Goal: Transaction & Acquisition: Purchase product/service

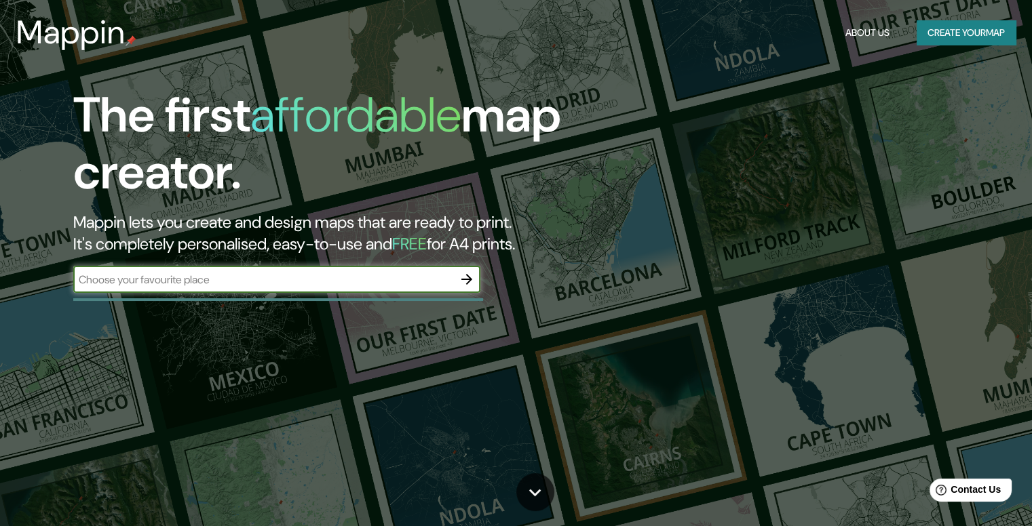
click at [403, 282] on input "text" at bounding box center [263, 280] width 380 height 16
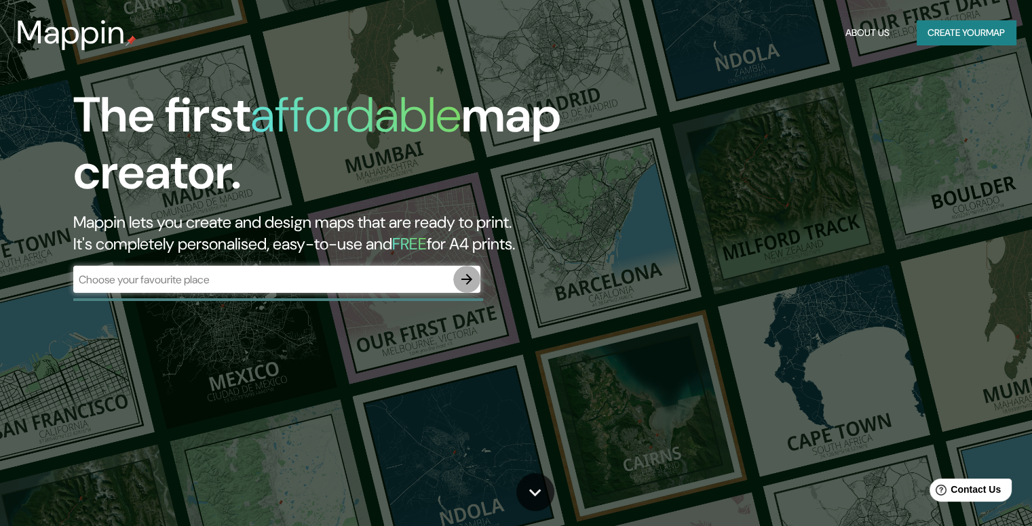
click at [465, 278] on icon "button" at bounding box center [467, 279] width 16 height 16
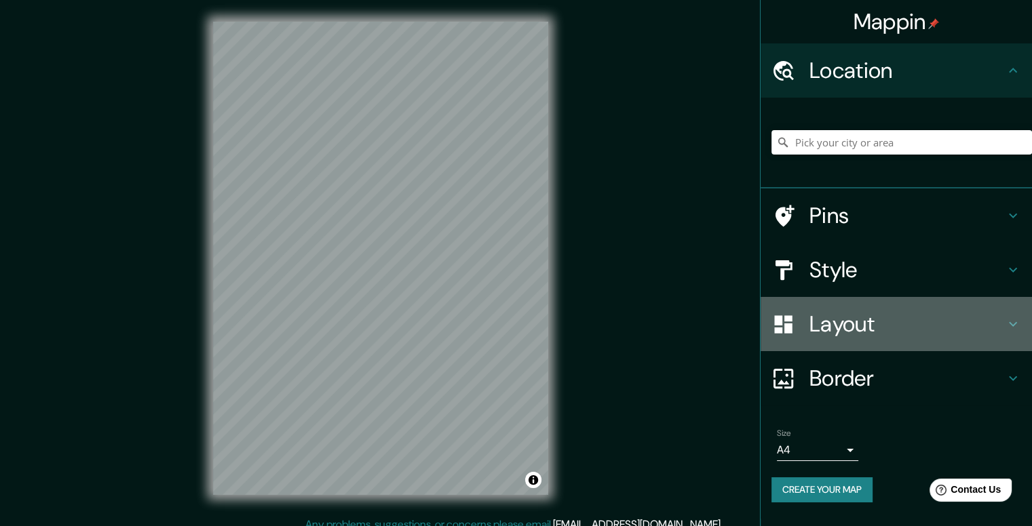
click at [1010, 322] on icon at bounding box center [1013, 324] width 16 height 16
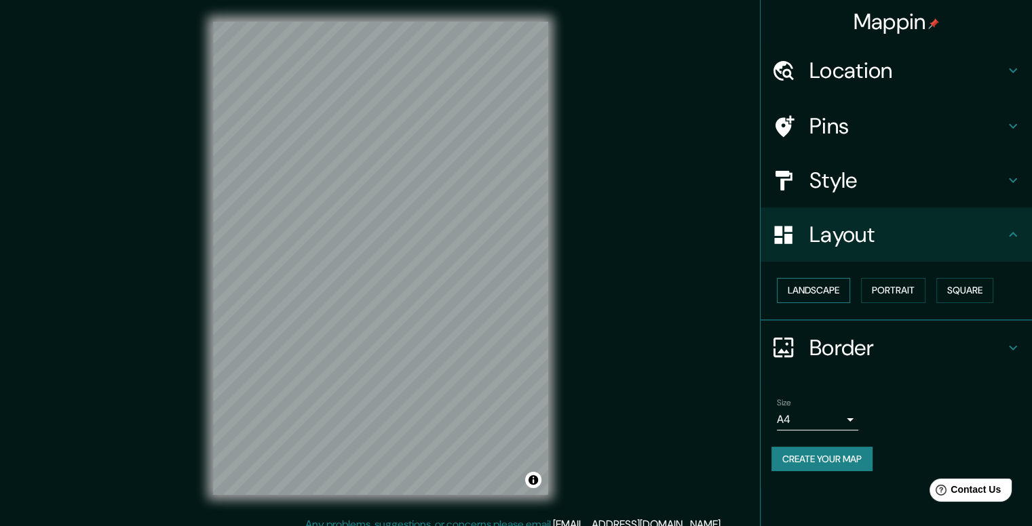
click at [818, 288] on button "Landscape" at bounding box center [813, 290] width 73 height 25
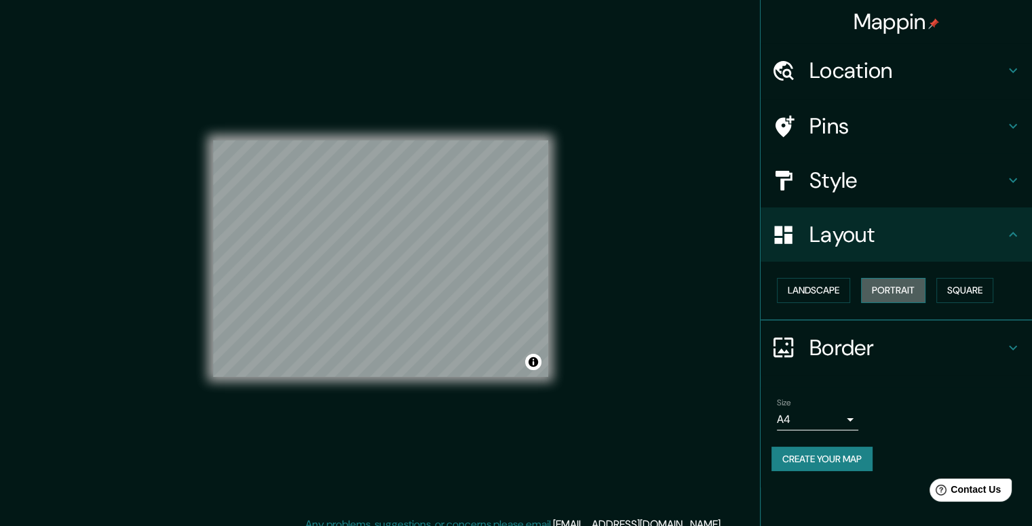
click at [877, 291] on button "Portrait" at bounding box center [893, 290] width 64 height 25
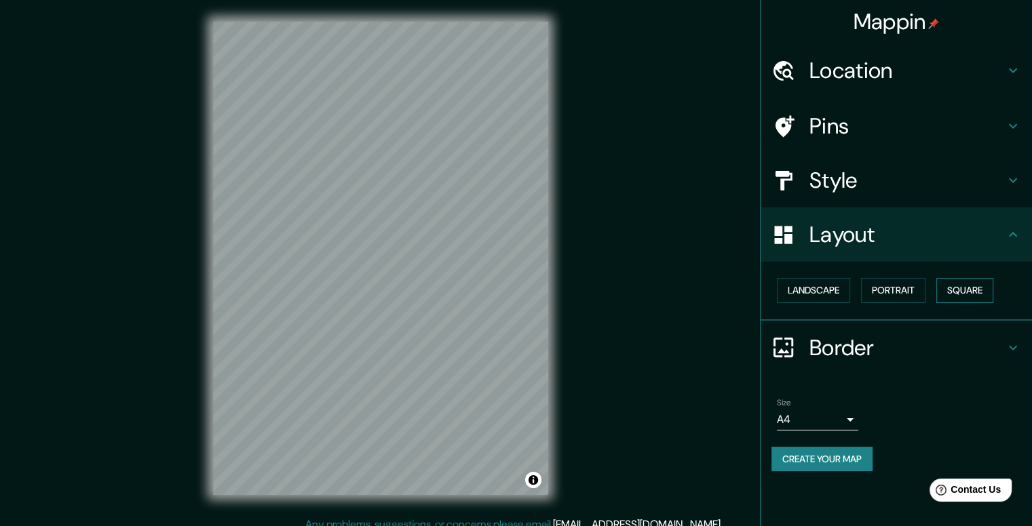
click at [964, 291] on button "Square" at bounding box center [964, 290] width 57 height 25
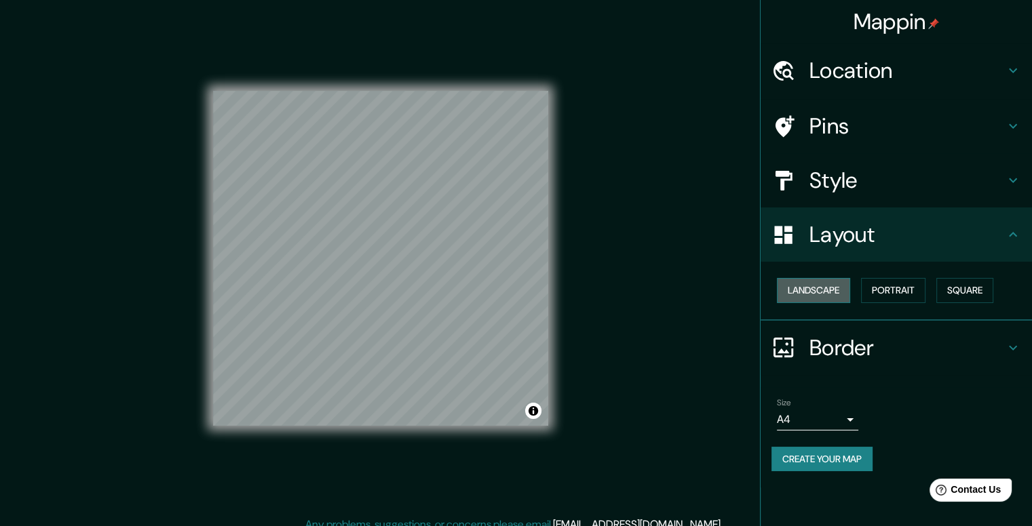
click at [839, 290] on button "Landscape" at bounding box center [813, 290] width 73 height 25
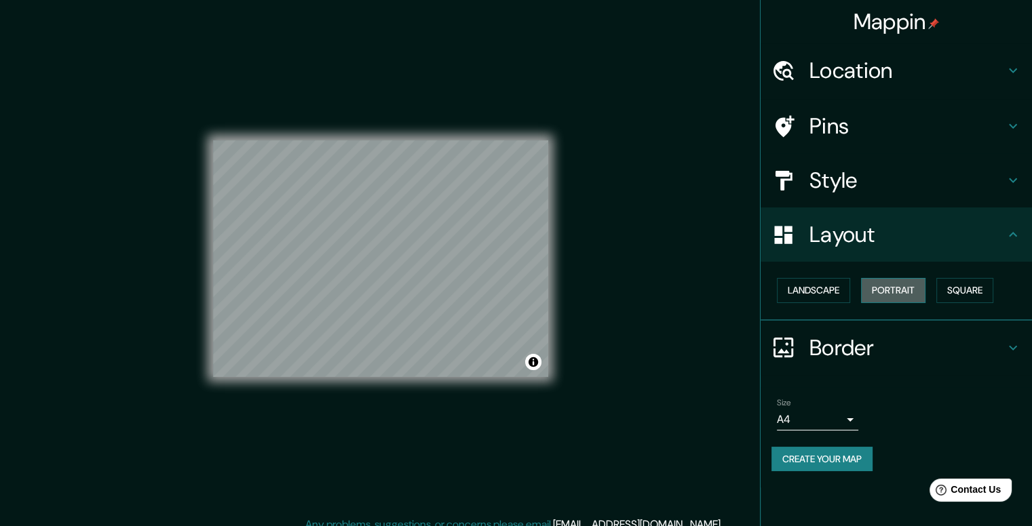
click at [893, 286] on button "Portrait" at bounding box center [893, 290] width 64 height 25
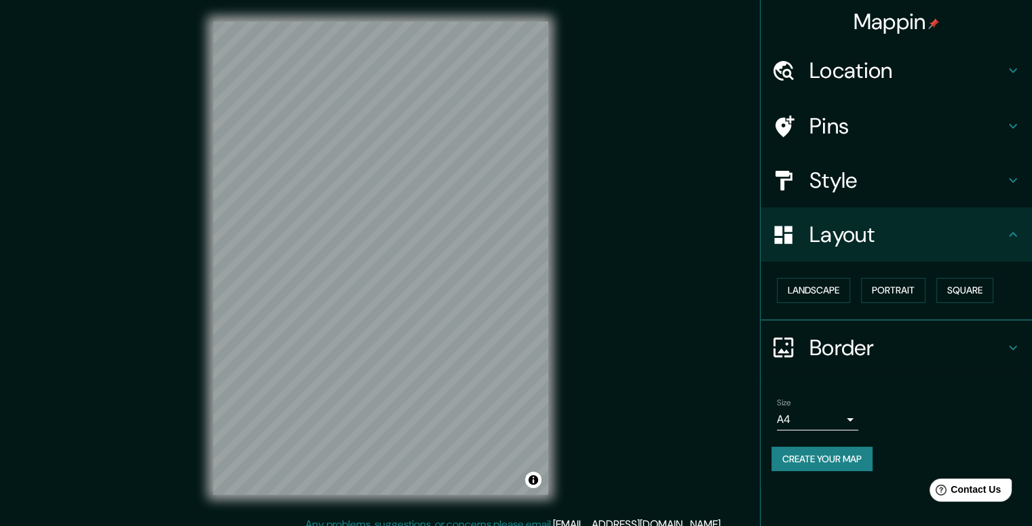
click at [1016, 186] on icon at bounding box center [1013, 180] width 16 height 16
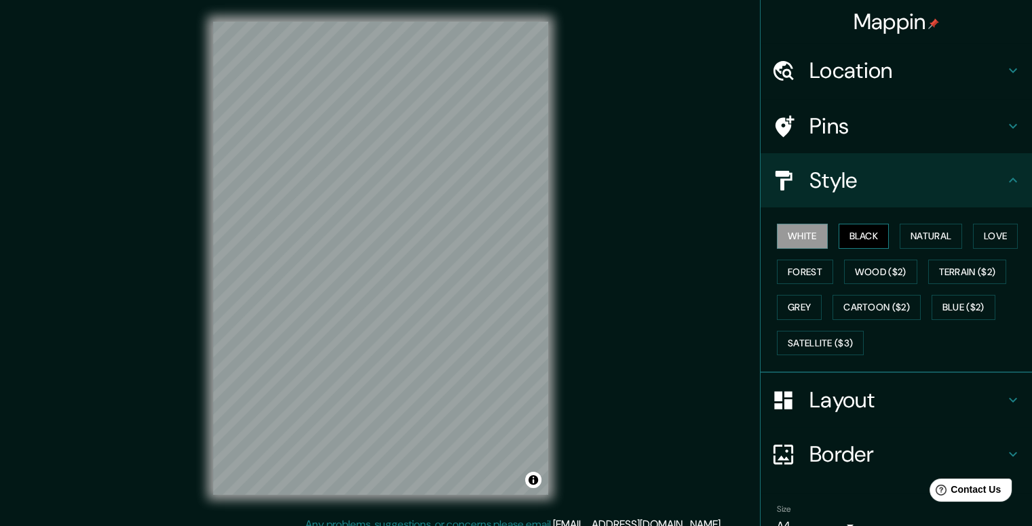
click at [860, 239] on button "Black" at bounding box center [864, 236] width 51 height 25
click at [908, 234] on button "Natural" at bounding box center [931, 236] width 62 height 25
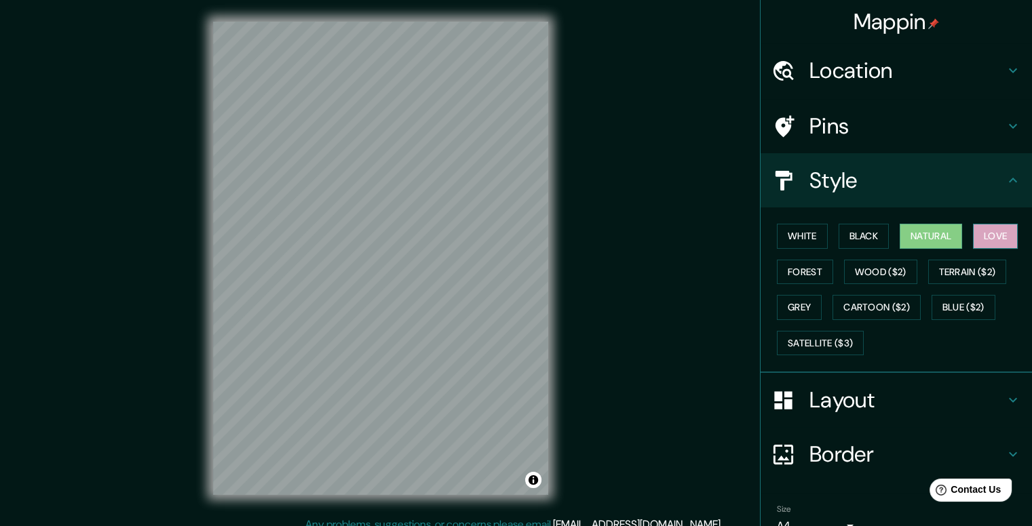
click at [988, 233] on button "Love" at bounding box center [995, 236] width 45 height 25
click at [813, 267] on button "Forest" at bounding box center [805, 272] width 56 height 25
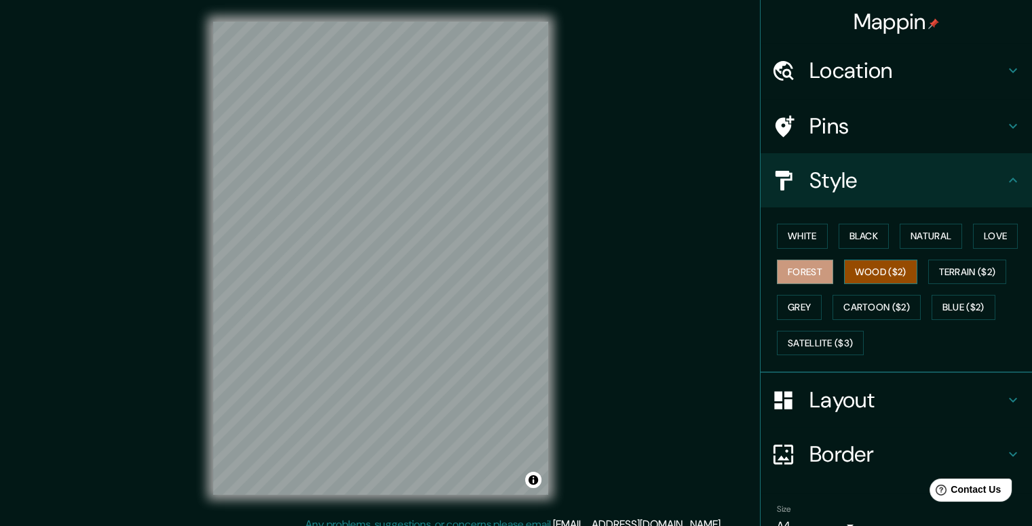
click at [860, 265] on button "Wood ($2)" at bounding box center [880, 272] width 73 height 25
click at [950, 271] on button "Terrain ($2)" at bounding box center [967, 272] width 79 height 25
click at [888, 273] on button "Wood ($2)" at bounding box center [880, 272] width 73 height 25
click at [969, 268] on button "Terrain ($2)" at bounding box center [967, 272] width 79 height 25
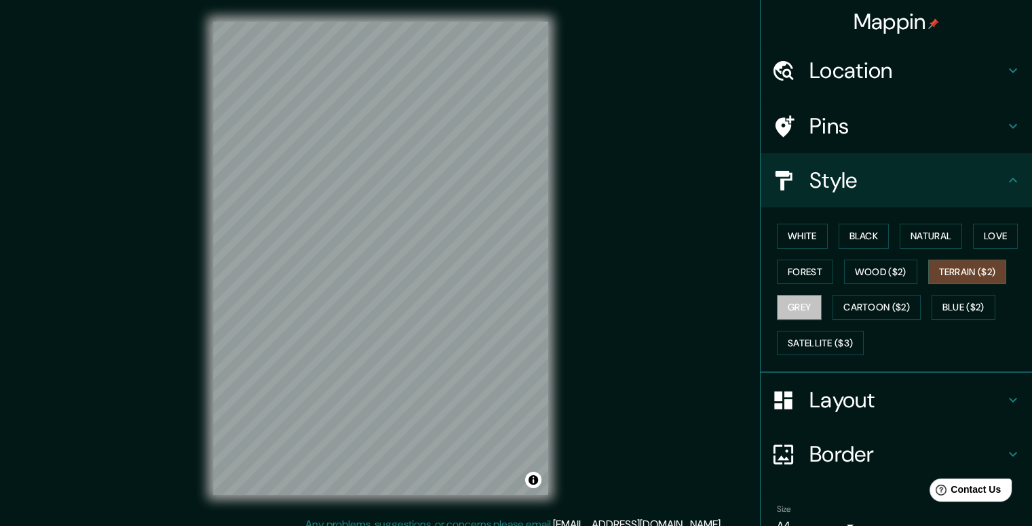
click at [792, 307] on button "Grey" at bounding box center [799, 307] width 45 height 25
click at [843, 301] on button "Cartoon ($2)" at bounding box center [876, 307] width 88 height 25
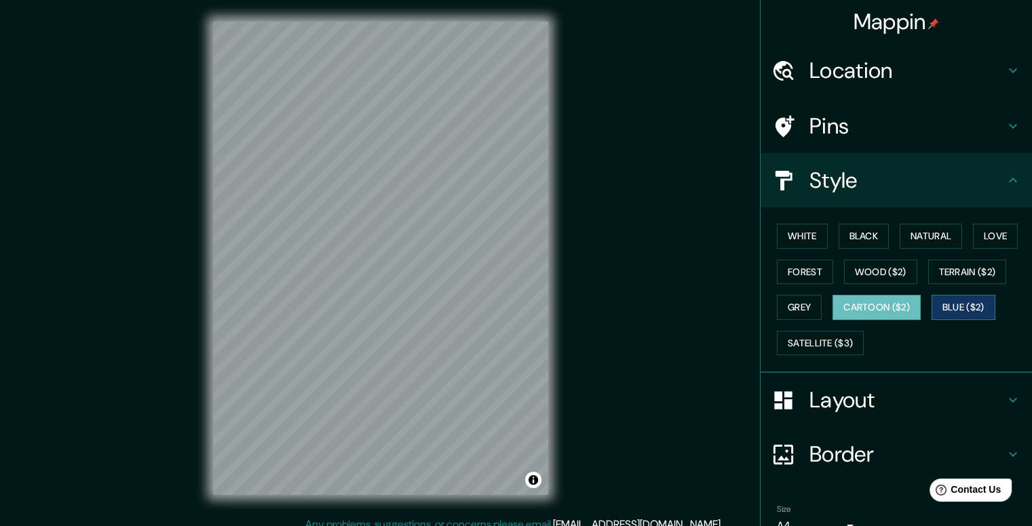
click at [951, 306] on button "Blue ($2)" at bounding box center [963, 307] width 64 height 25
click at [794, 338] on button "Satellite ($3)" at bounding box center [820, 343] width 87 height 25
